Goal: Obtain resource: Obtain resource

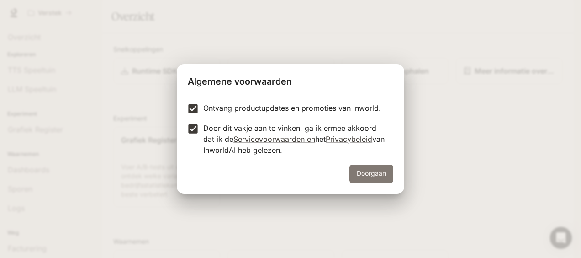
click at [376, 177] on button "Doorgaan" at bounding box center [371, 173] width 44 height 18
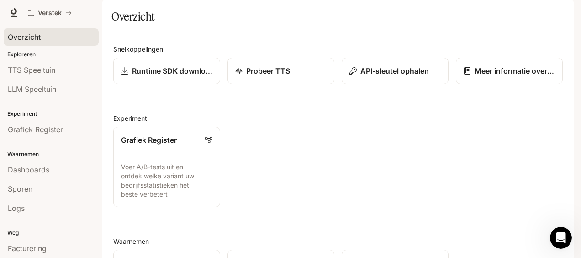
click at [49, 35] on div "Overzicht" at bounding box center [51, 37] width 87 height 11
click at [28, 74] on span "TTS Speeltuin" at bounding box center [31, 69] width 47 height 11
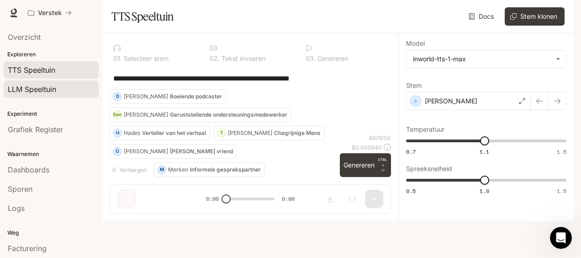
click at [43, 85] on span "LLM Speeltuin" at bounding box center [32, 89] width 48 height 11
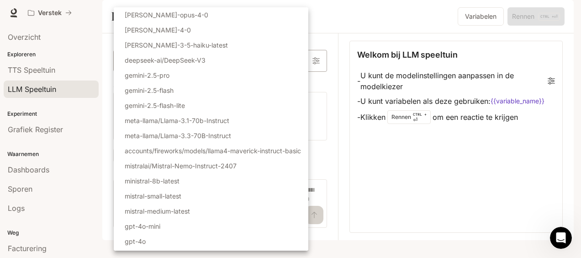
click at [258, 87] on body "Overslaan en naar de inhoud gaan Verstek Runtime Runtime Documentatie Documenta…" at bounding box center [290, 129] width 581 height 258
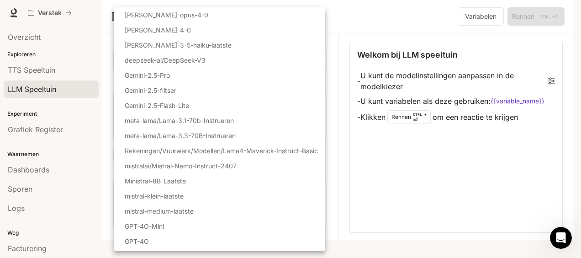
drag, startPoint x: 331, startPoint y: 116, endPoint x: 327, endPoint y: 223, distance: 107.4
click at [325, 223] on div "Select Model claude-opus-4-0 claude-sonnet-4-0 claude-3-5-haiku-laatste deepsee…" at bounding box center [219, 128] width 211 height 243
click at [353, 227] on div at bounding box center [290, 129] width 581 height 258
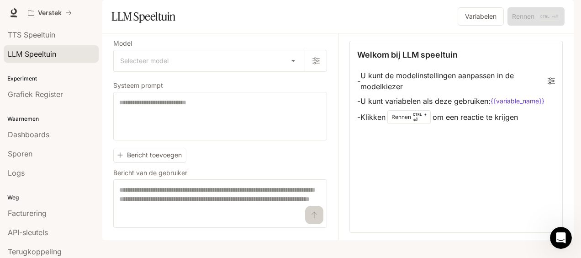
scroll to position [56, 0]
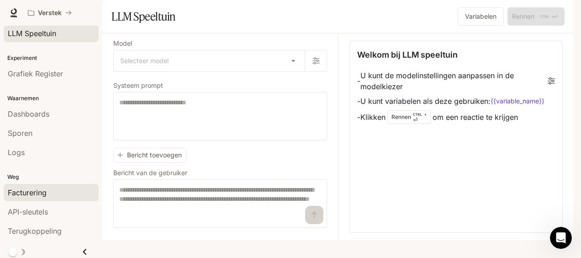
click at [42, 190] on span "Facturering" at bounding box center [27, 192] width 39 height 11
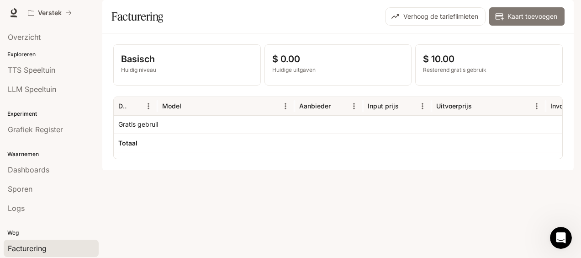
click at [527, 22] on font "Kaart toevoegen" at bounding box center [532, 16] width 50 height 11
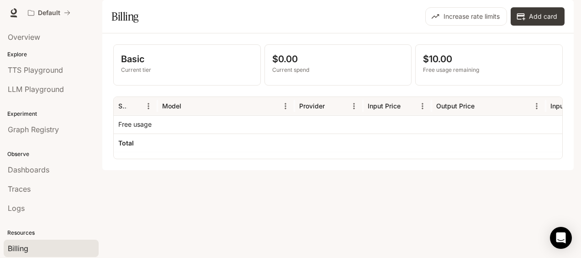
click at [176, 133] on div at bounding box center [226, 124] width 137 height 18
click at [12, 13] on icon at bounding box center [14, 11] width 6 height 6
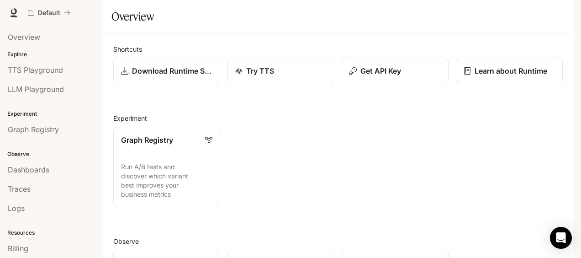
drag, startPoint x: 496, startPoint y: 11, endPoint x: 345, endPoint y: 151, distance: 205.5
click at [345, 151] on div "Graph Registry Run A/B tests and discover which variant best improves your busi…" at bounding box center [334, 163] width 457 height 88
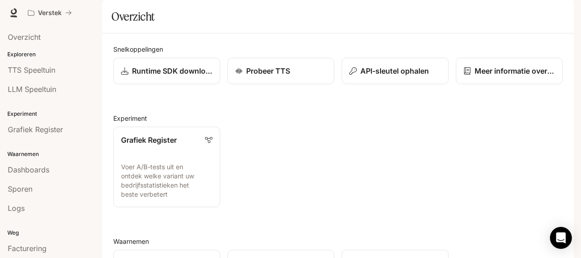
drag, startPoint x: 344, startPoint y: 165, endPoint x: 339, endPoint y: 196, distance: 32.0
click at [339, 196] on div "Grafiek Register Voer A/B-tests uit en ontdek welke variant uw bedrijfsstatisti…" at bounding box center [334, 163] width 457 height 88
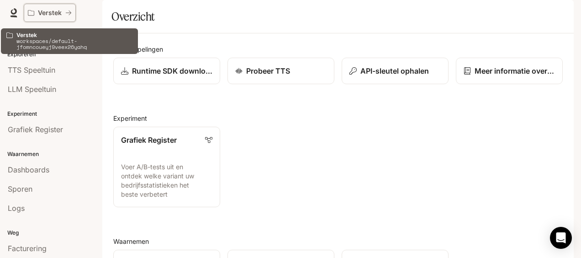
click at [32, 11] on icon "Alle werkplekken" at bounding box center [31, 13] width 6 height 6
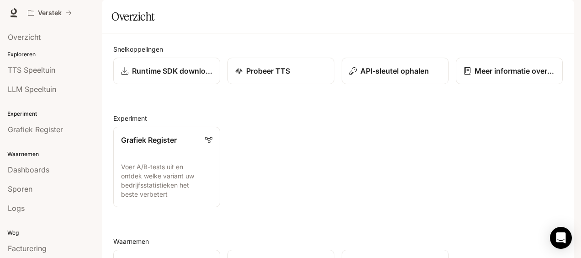
click at [523, 16] on span "Documentatie" at bounding box center [522, 12] width 42 height 11
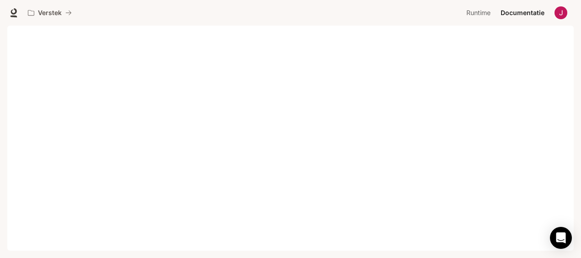
click at [577, 167] on div "Overslaan en naar de inhoud gaan Portal Overzicht Exploreren TTS Speeltuin LLM …" at bounding box center [290, 129] width 581 height 258
click at [575, 108] on div "Overslaan en naar de inhoud gaan Portal Overzicht Exploreren TTS Speeltuin LLM …" at bounding box center [290, 129] width 581 height 258
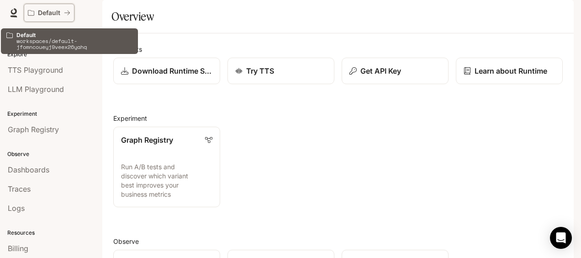
click at [47, 14] on p "Default" at bounding box center [49, 13] width 22 height 8
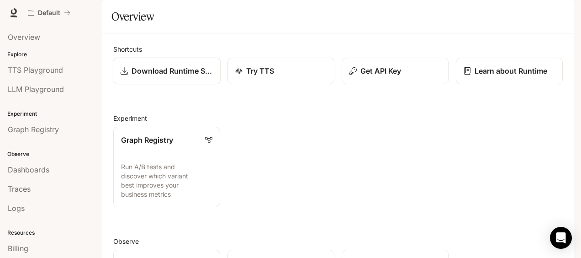
click at [185, 76] on p "Download Runtime SDK" at bounding box center [172, 70] width 81 height 11
click at [11, 17] on icon at bounding box center [13, 12] width 9 height 9
click at [557, 239] on icon "Open Intercom Messenger" at bounding box center [560, 238] width 11 height 12
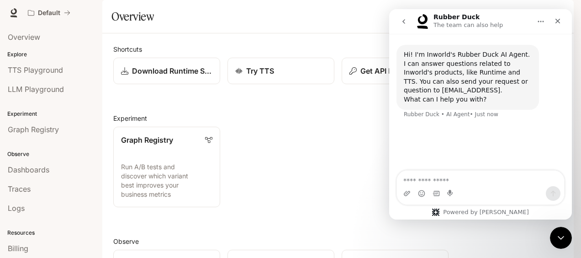
click at [463, 182] on textarea "Ask a question…" at bounding box center [480, 178] width 167 height 16
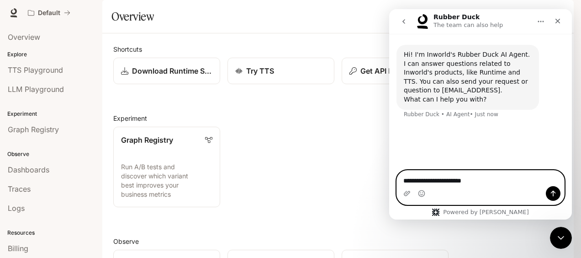
type textarea "**********"
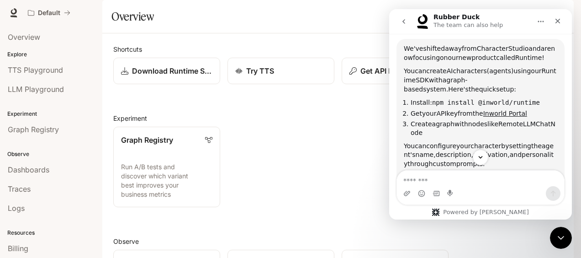
scroll to position [104, 0]
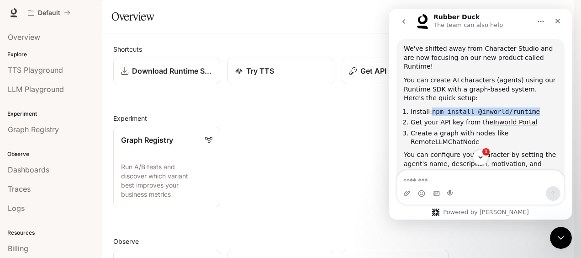
drag, startPoint x: 430, startPoint y: 100, endPoint x: 539, endPoint y: 96, distance: 108.8
click at [539, 96] on div "We've shifted away from Character Studio and are now focusing on our new produc…" at bounding box center [480, 124] width 153 height 161
drag, startPoint x: 539, startPoint y: 96, endPoint x: 509, endPoint y: 100, distance: 30.0
copy code "npm install @inworld/runtime"
click at [570, 160] on div "1" at bounding box center [480, 157] width 183 height 16
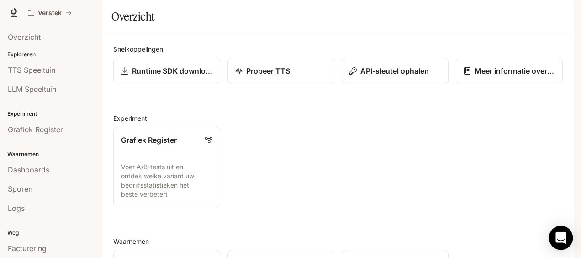
click at [561, 237] on icon "Intercom Messenger openen" at bounding box center [560, 238] width 11 height 12
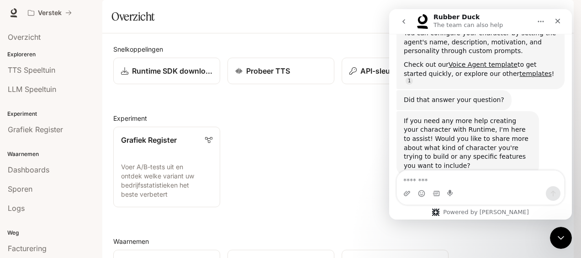
scroll to position [227, 0]
drag, startPoint x: 561, startPoint y: 237, endPoint x: 314, endPoint y: 185, distance: 252.5
click at [314, 185] on div "Grafiek Register Voer A/B-tests uit en ontdek welke variant uw bedrijfsstatisti…" at bounding box center [334, 163] width 457 height 88
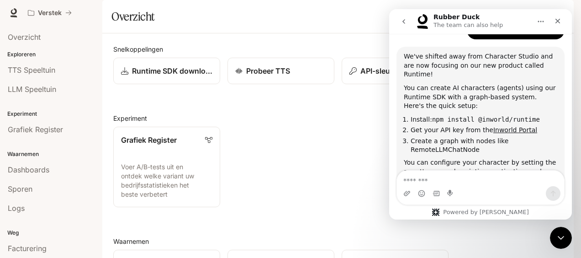
scroll to position [104, 0]
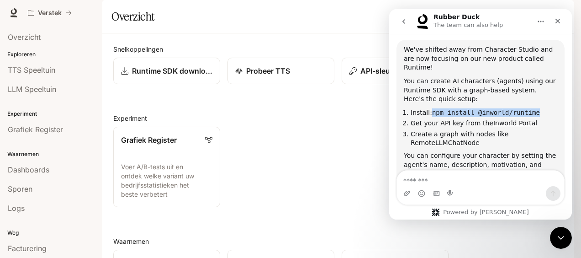
drag, startPoint x: 429, startPoint y: 105, endPoint x: 528, endPoint y: 100, distance: 98.3
click at [528, 108] on li "Install: npm install @inworld/runtime" at bounding box center [484, 112] width 147 height 9
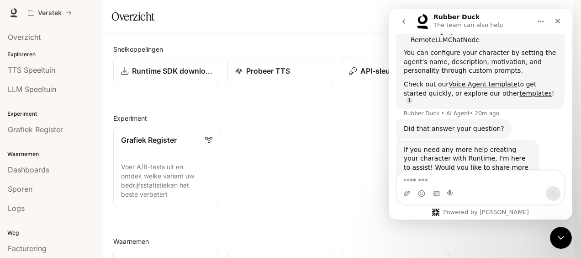
scroll to position [237, 0]
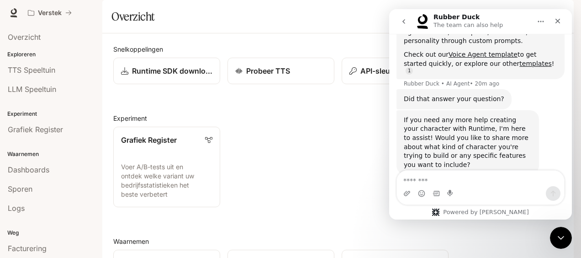
copy code "npm install @inworld/runtime"
